Goal: Find specific page/section: Find specific page/section

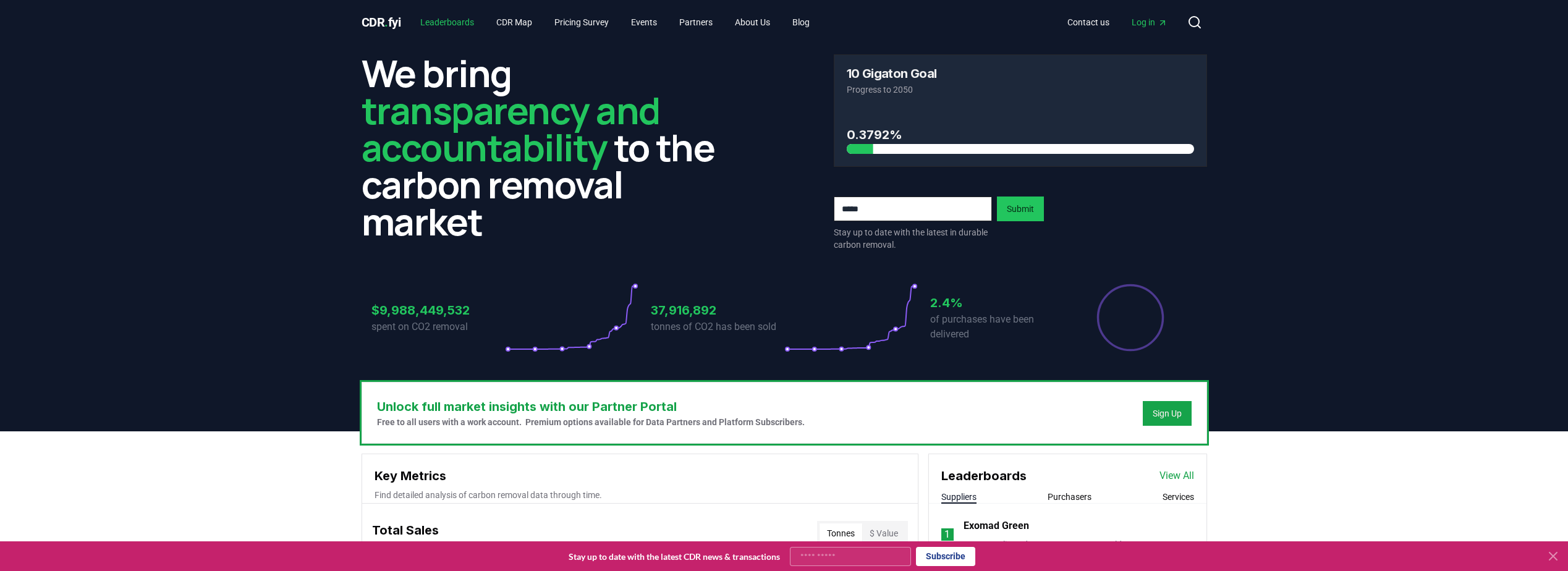
click at [474, 27] on link "Leaderboards" at bounding box center [447, 22] width 74 height 22
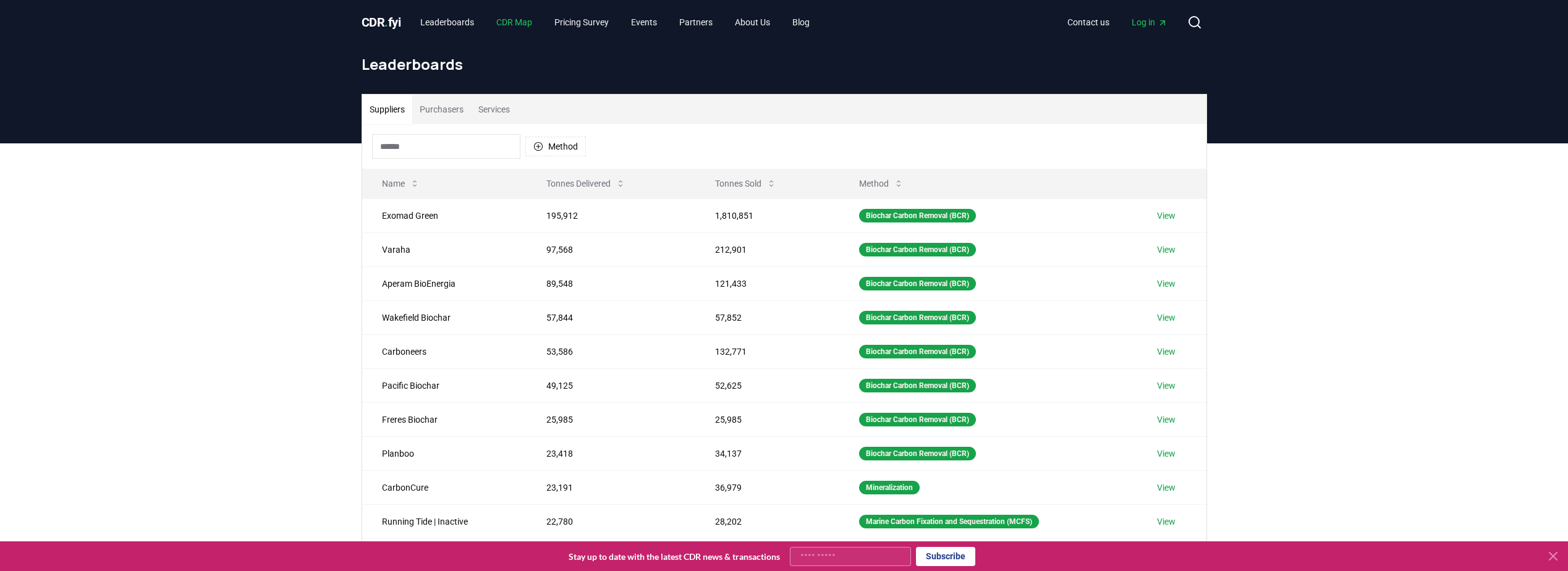
click at [512, 27] on link "CDR Map" at bounding box center [514, 22] width 56 height 22
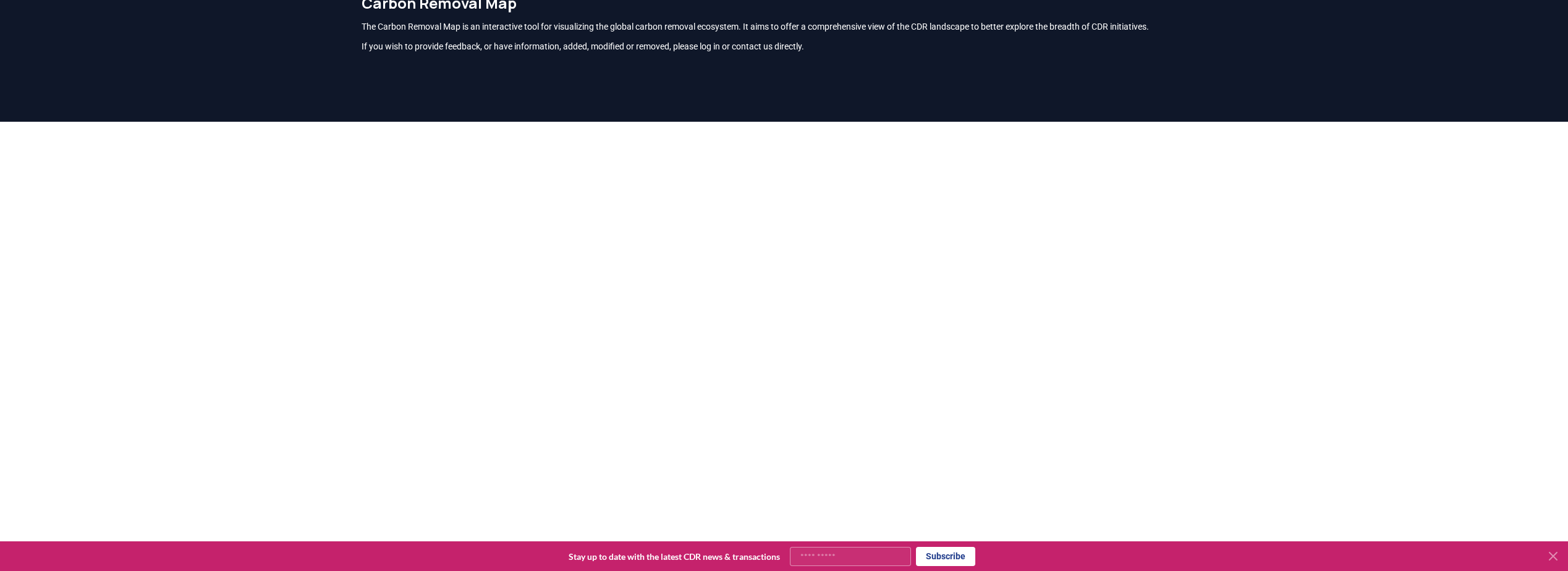
scroll to position [123, 0]
